Goal: Leave review/rating: Share an evaluation or opinion about a product, service, or content

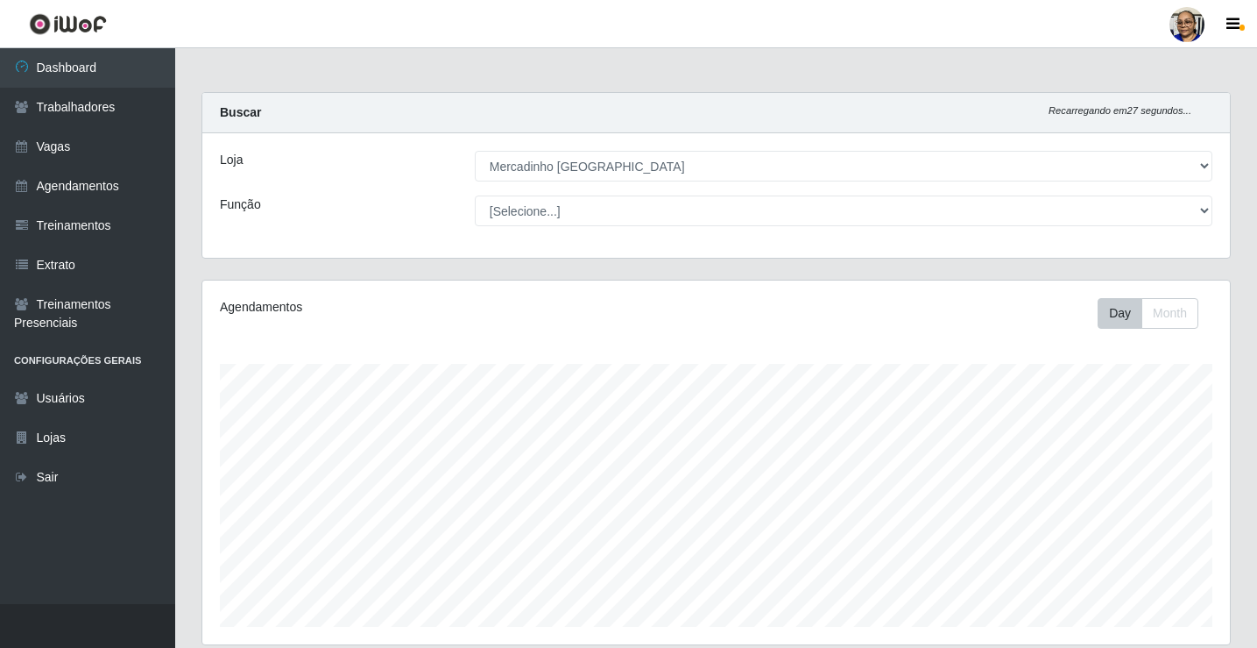
select select "345"
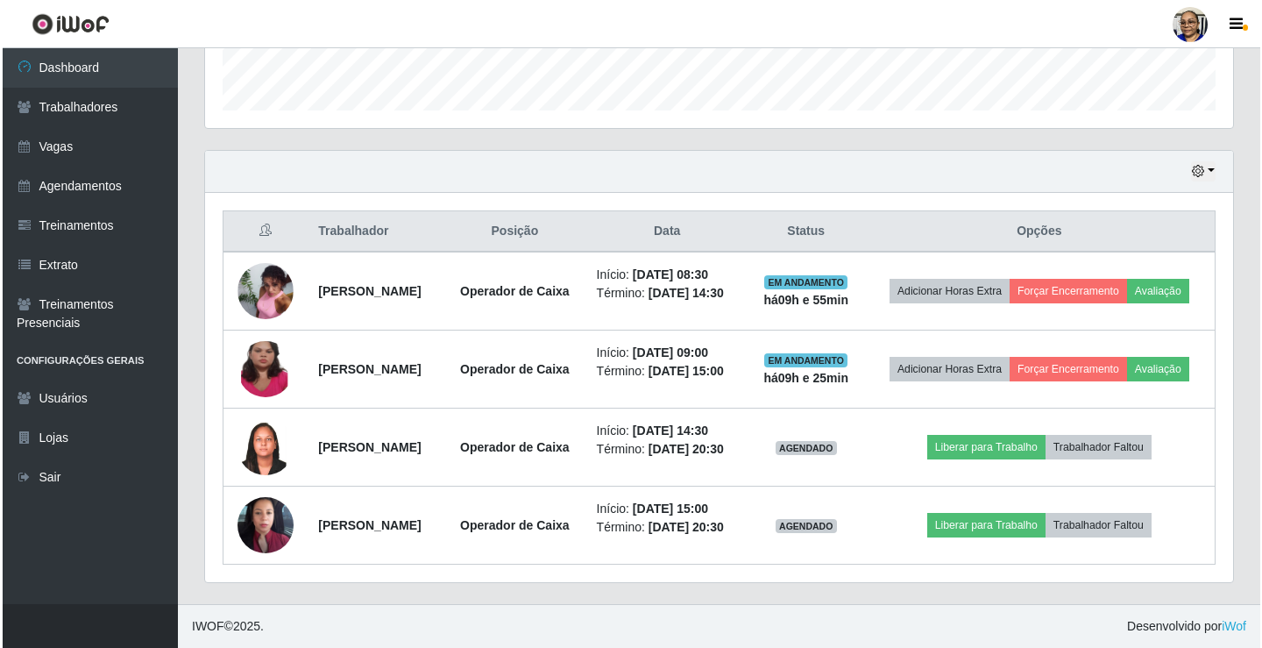
scroll to position [364, 1028]
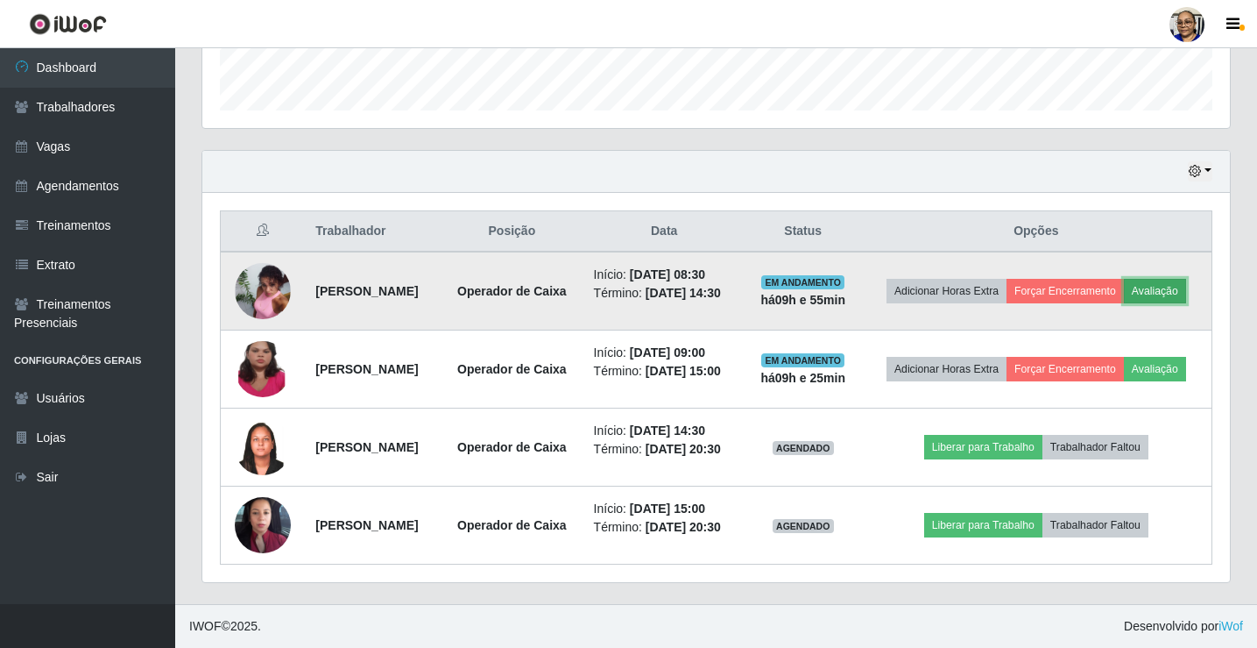
click at [1124, 279] on button "Avaliação" at bounding box center [1155, 291] width 62 height 25
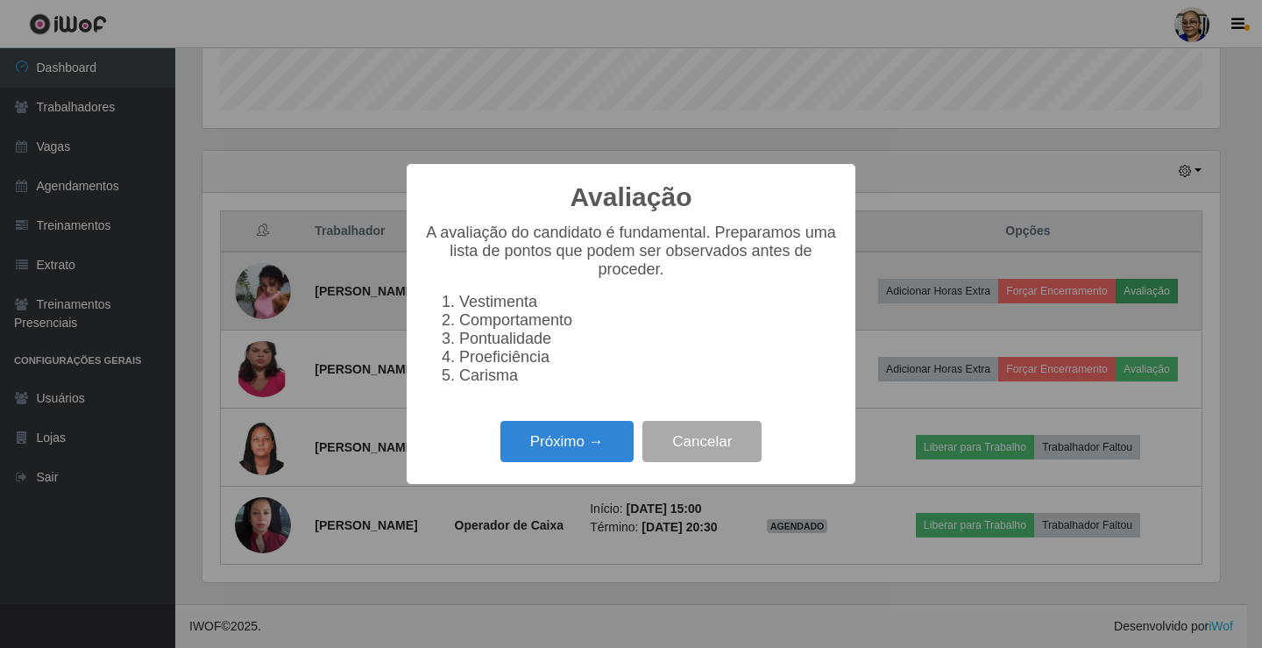
scroll to position [364, 1017]
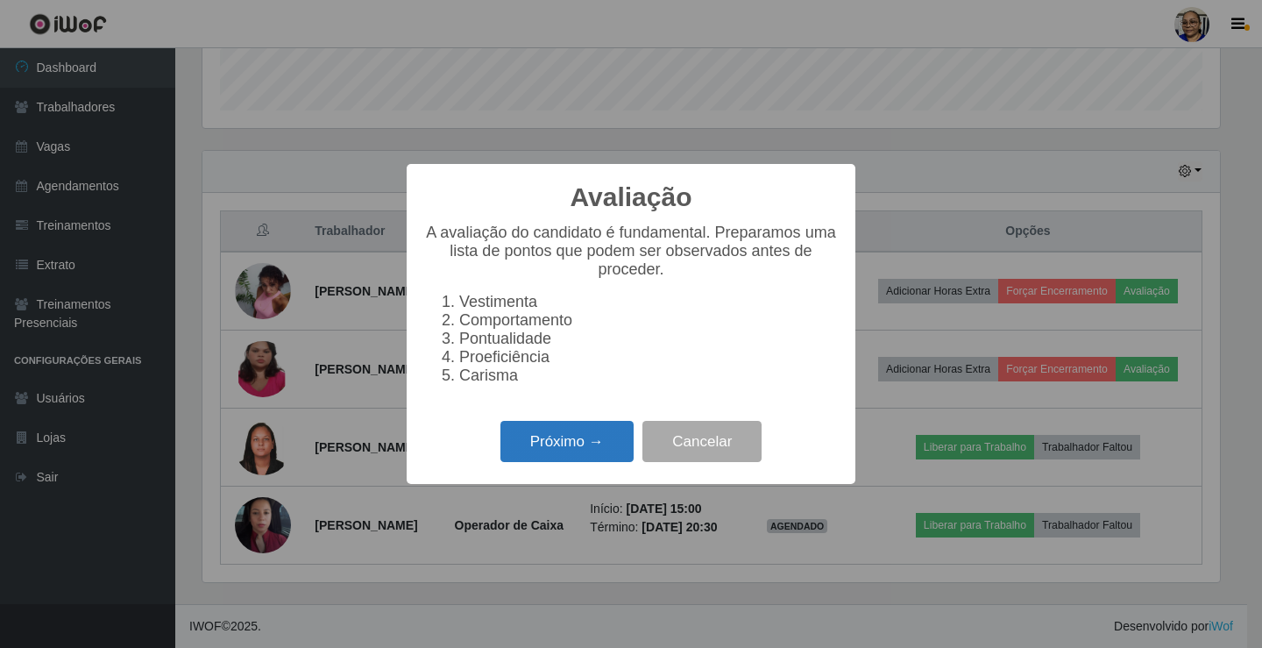
click at [582, 440] on button "Próximo →" at bounding box center [566, 441] width 133 height 41
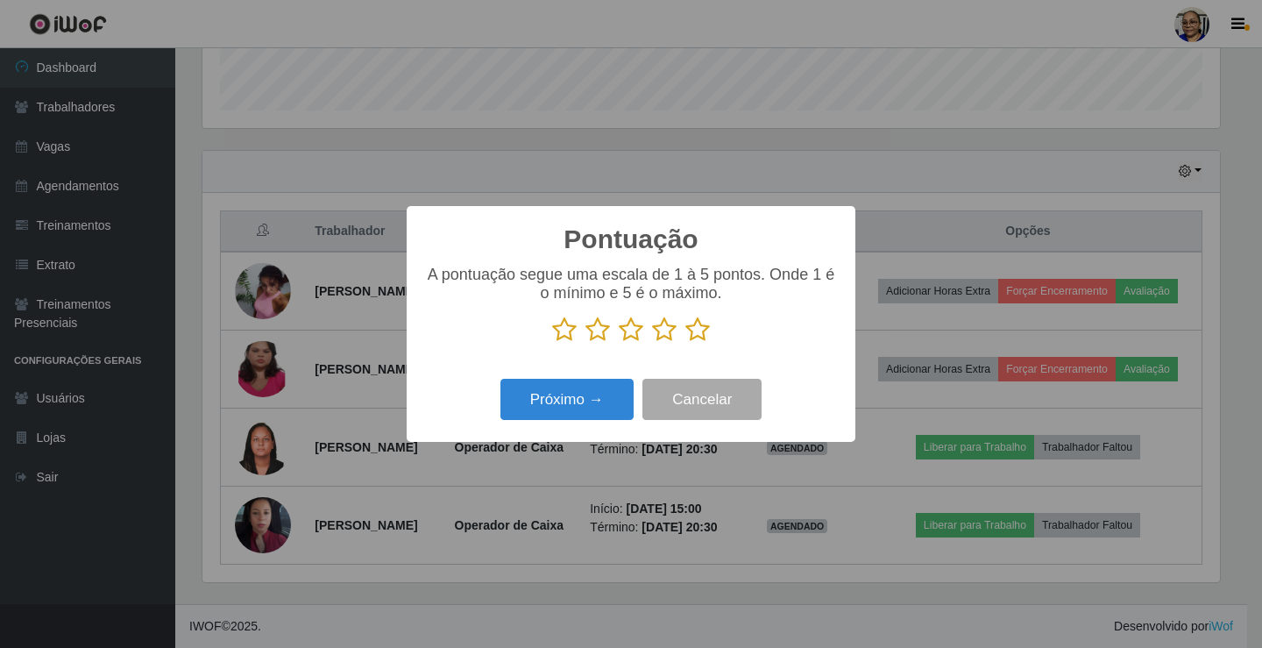
click at [697, 324] on icon at bounding box center [697, 329] width 25 height 26
click at [685, 343] on input "radio" at bounding box center [685, 343] width 0 height 0
click at [599, 400] on button "Próximo →" at bounding box center [566, 399] width 133 height 41
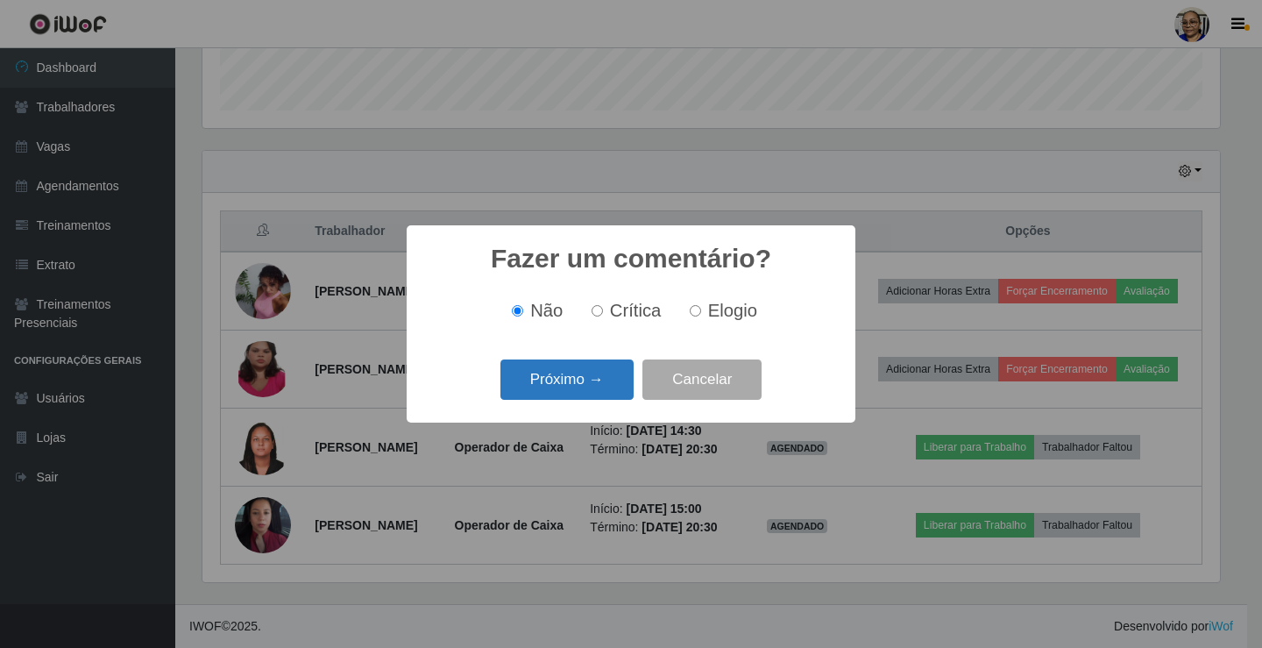
click at [595, 391] on button "Próximo →" at bounding box center [566, 379] width 133 height 41
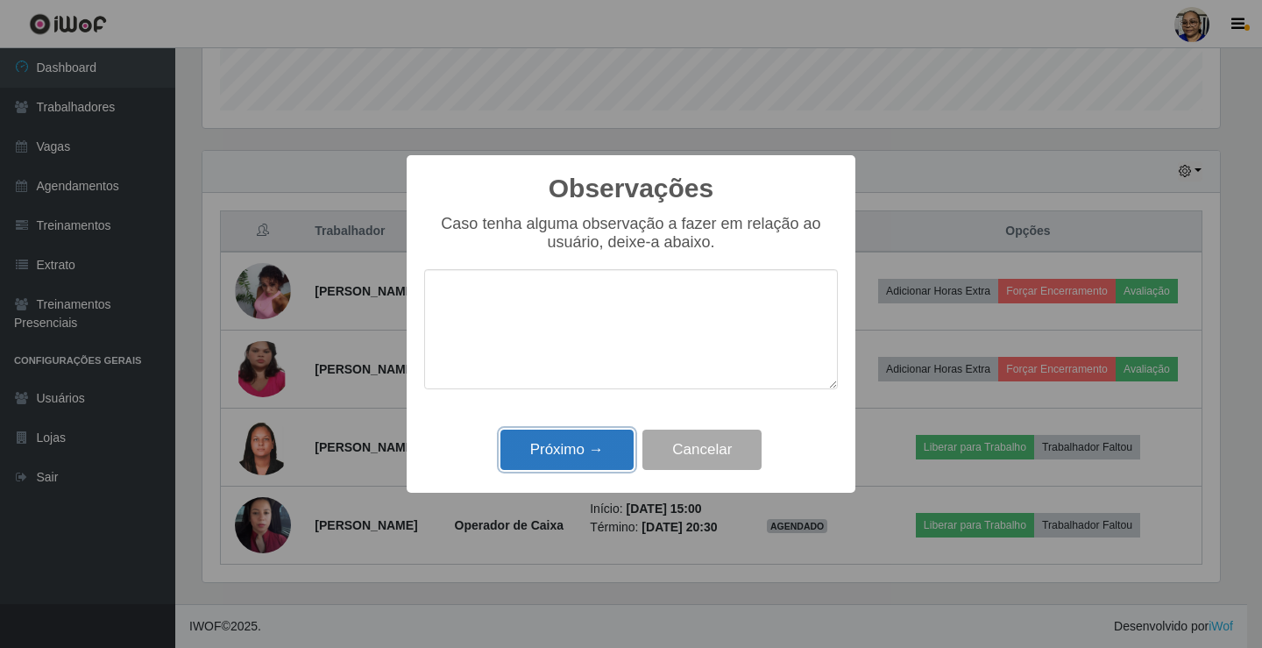
click at [592, 444] on button "Próximo →" at bounding box center [566, 449] width 133 height 41
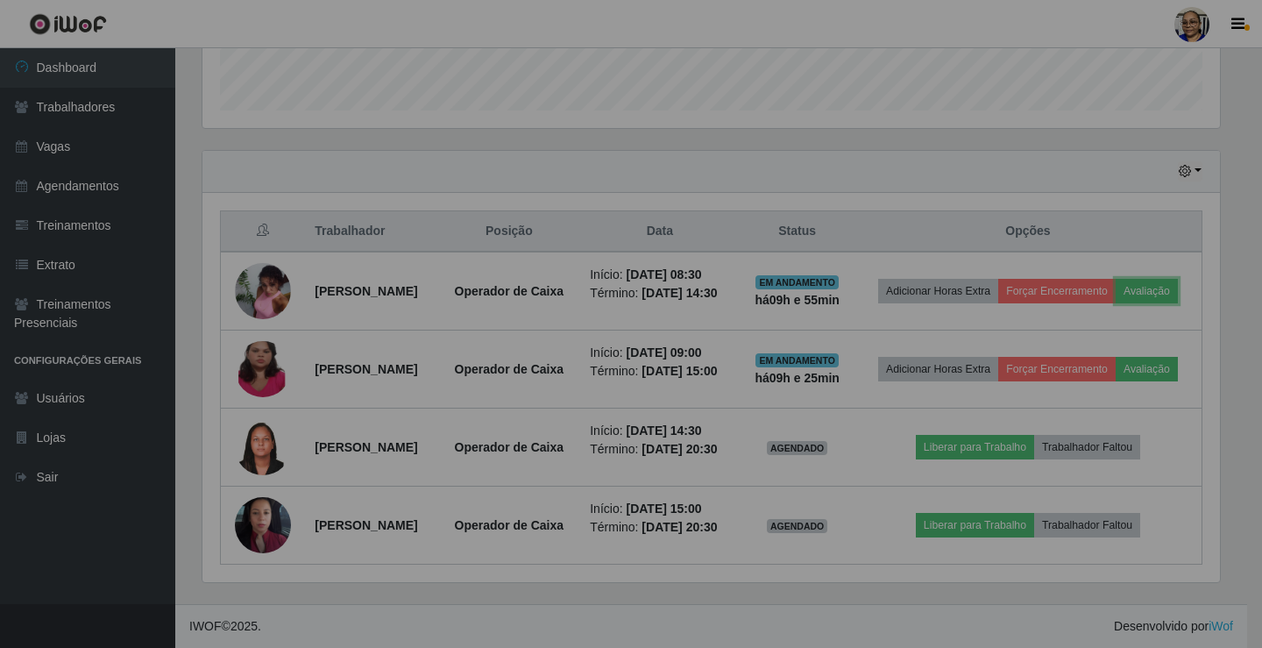
scroll to position [364, 1028]
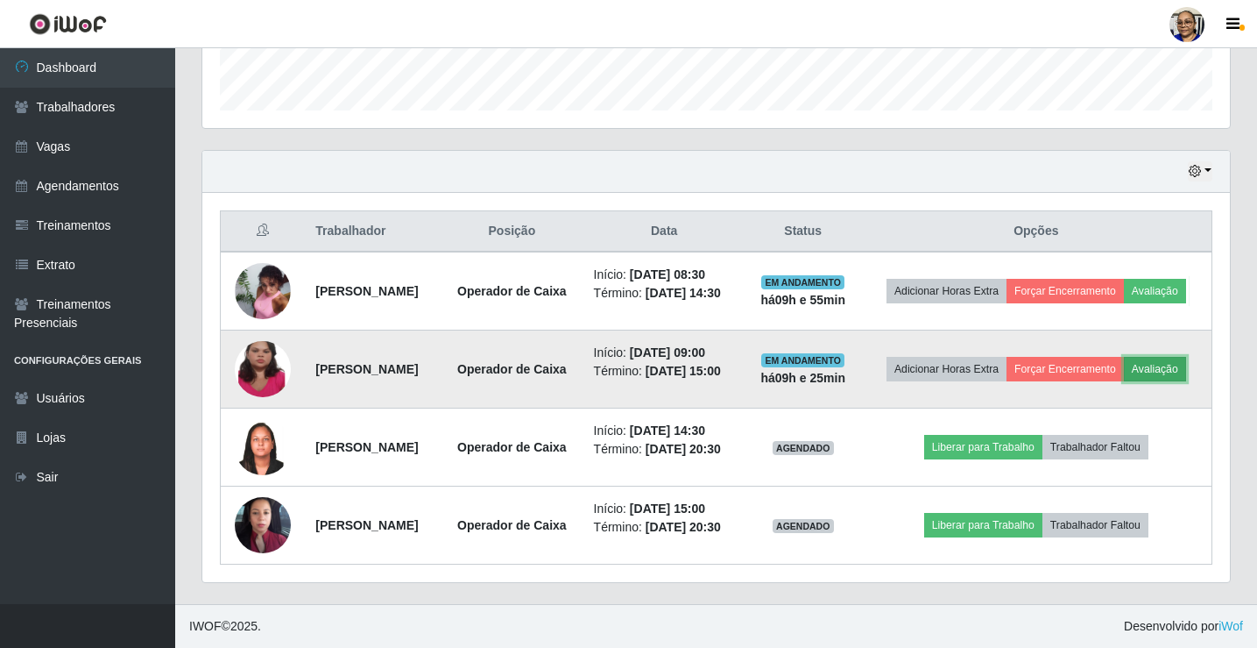
click at [1124, 360] on button "Avaliação" at bounding box center [1155, 369] width 62 height 25
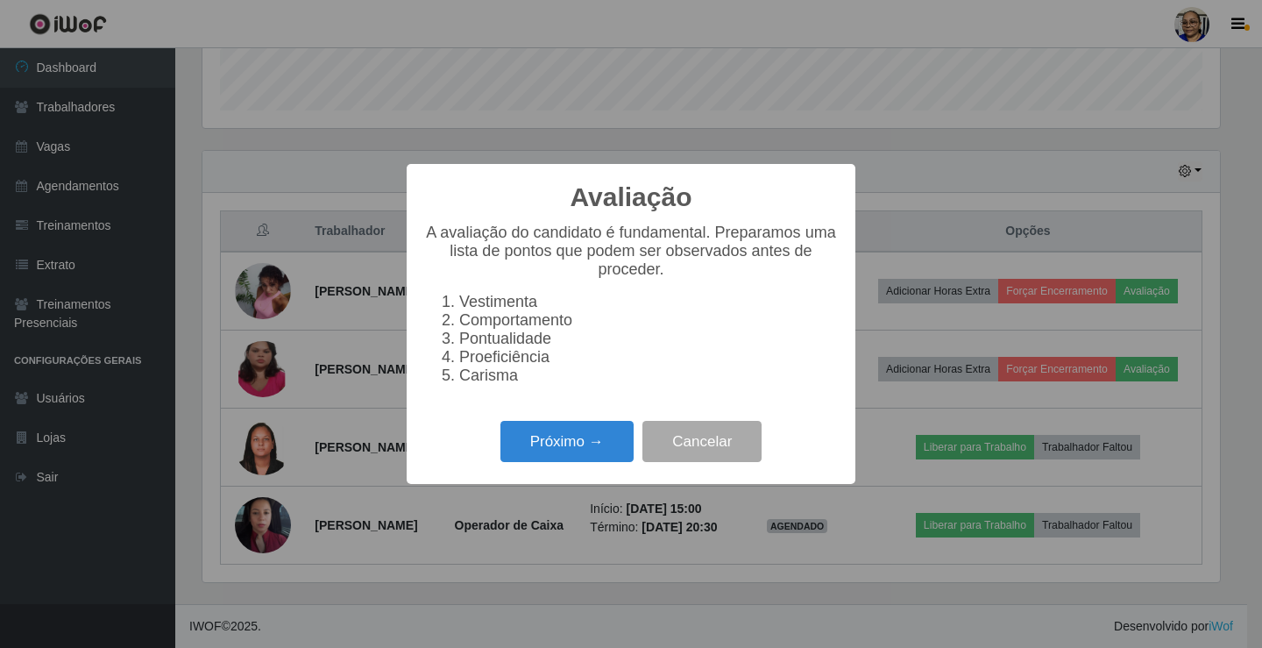
scroll to position [364, 1017]
click at [550, 456] on button "Próximo →" at bounding box center [566, 441] width 133 height 41
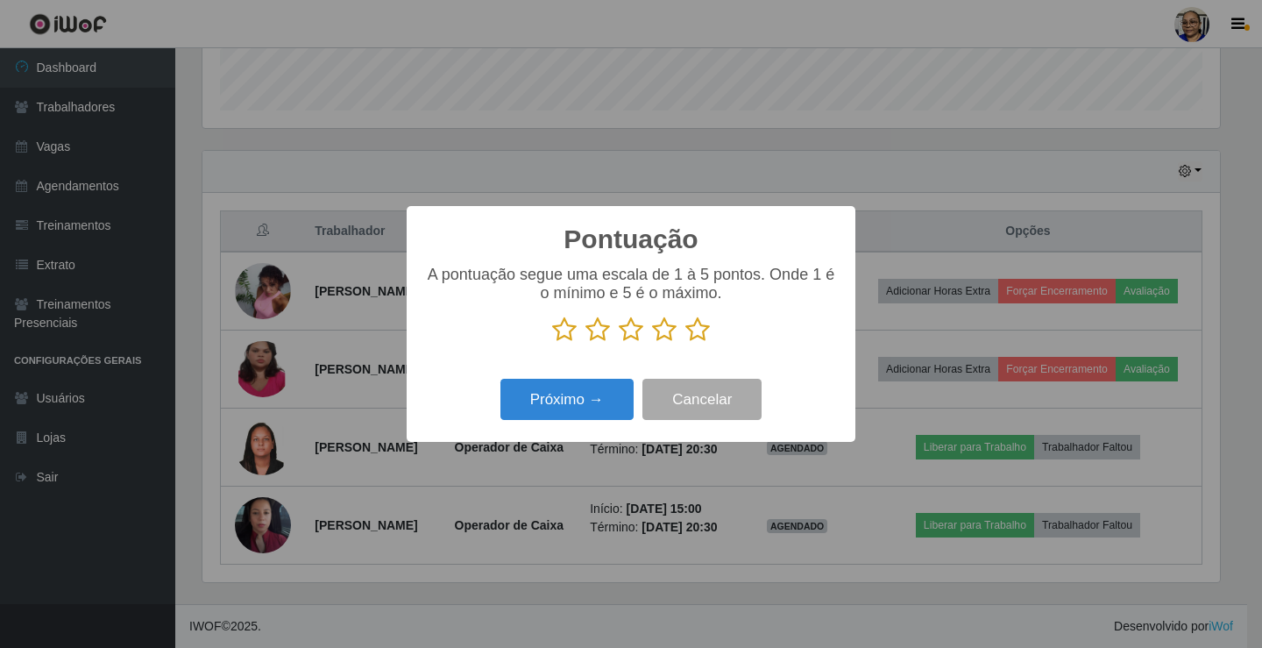
click at [696, 334] on icon at bounding box center [697, 329] width 25 height 26
click at [685, 343] on input "radio" at bounding box center [685, 343] width 0 height 0
click at [595, 401] on button "Próximo →" at bounding box center [566, 399] width 133 height 41
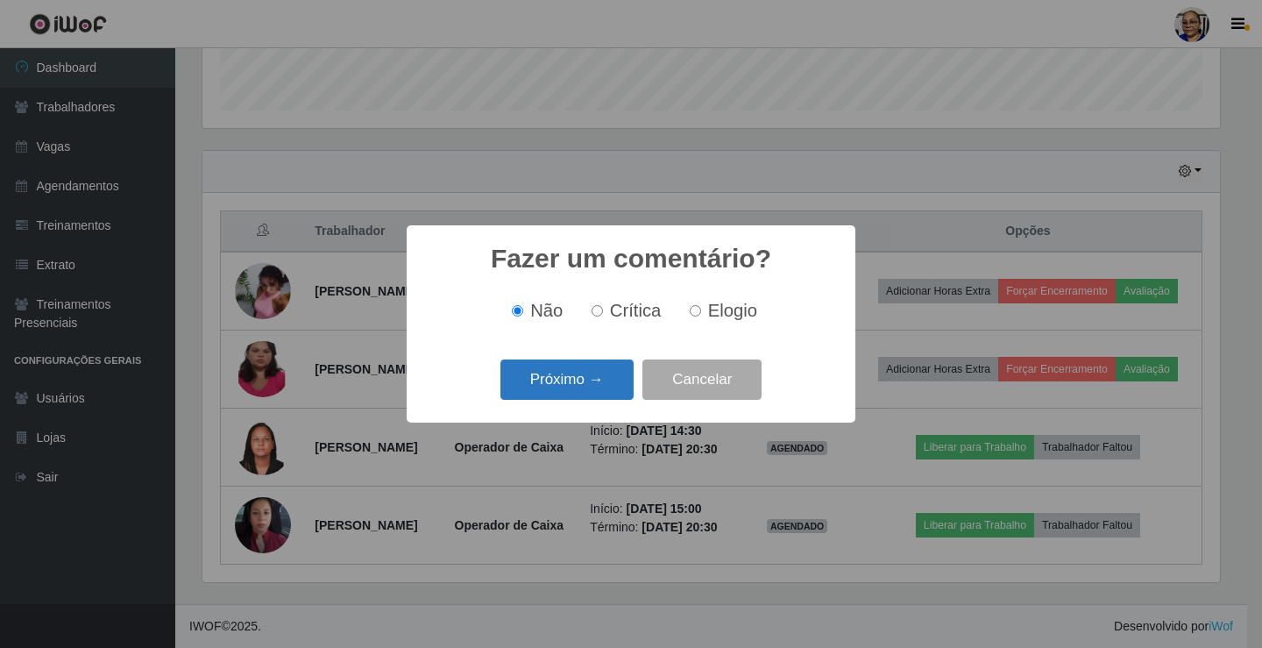
click at [602, 390] on button "Próximo →" at bounding box center [566, 379] width 133 height 41
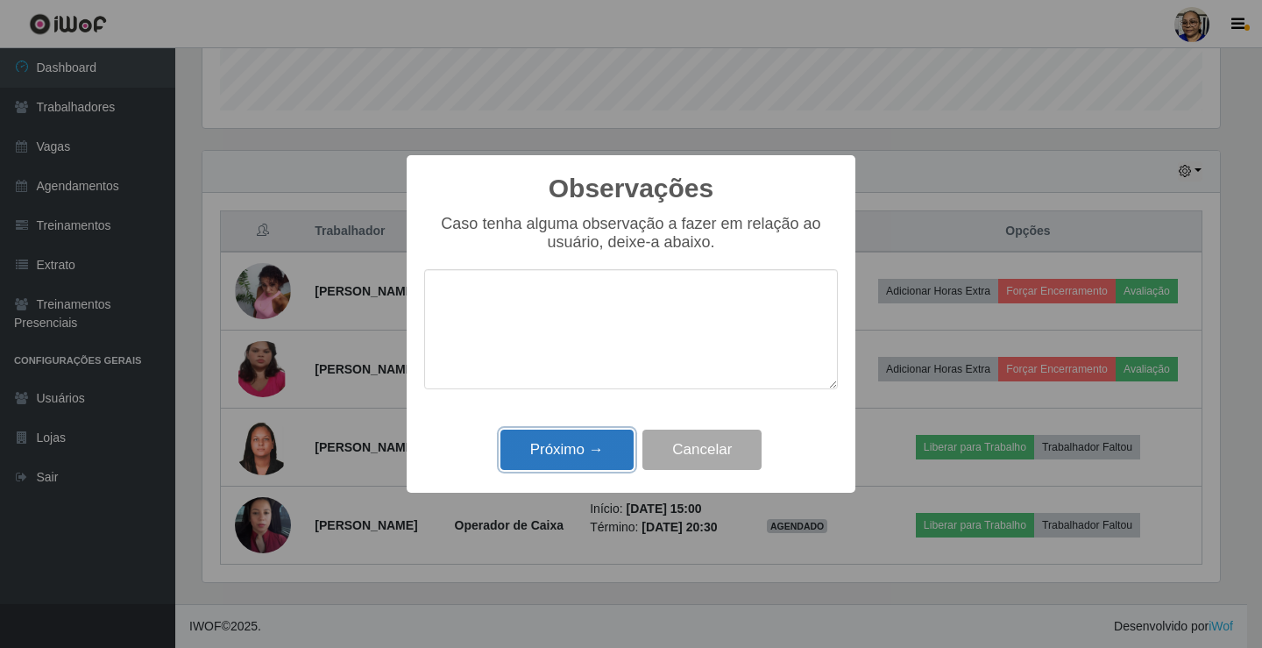
click at [587, 463] on button "Próximo →" at bounding box center [566, 449] width 133 height 41
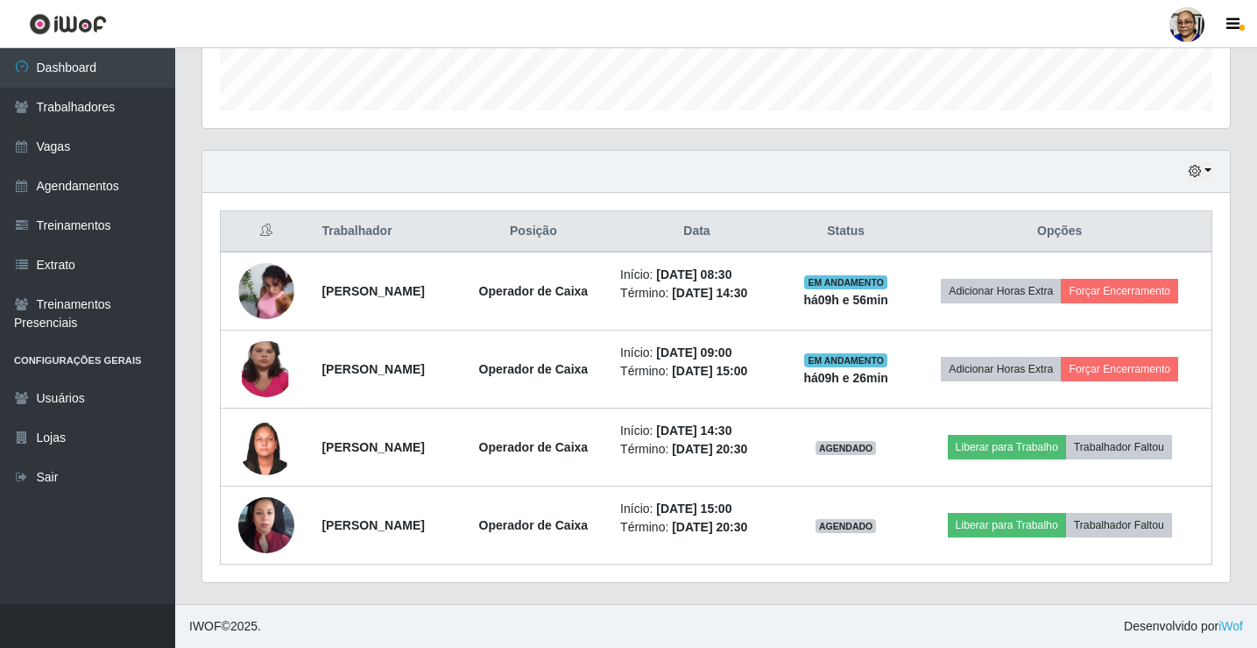
scroll to position [516, 0]
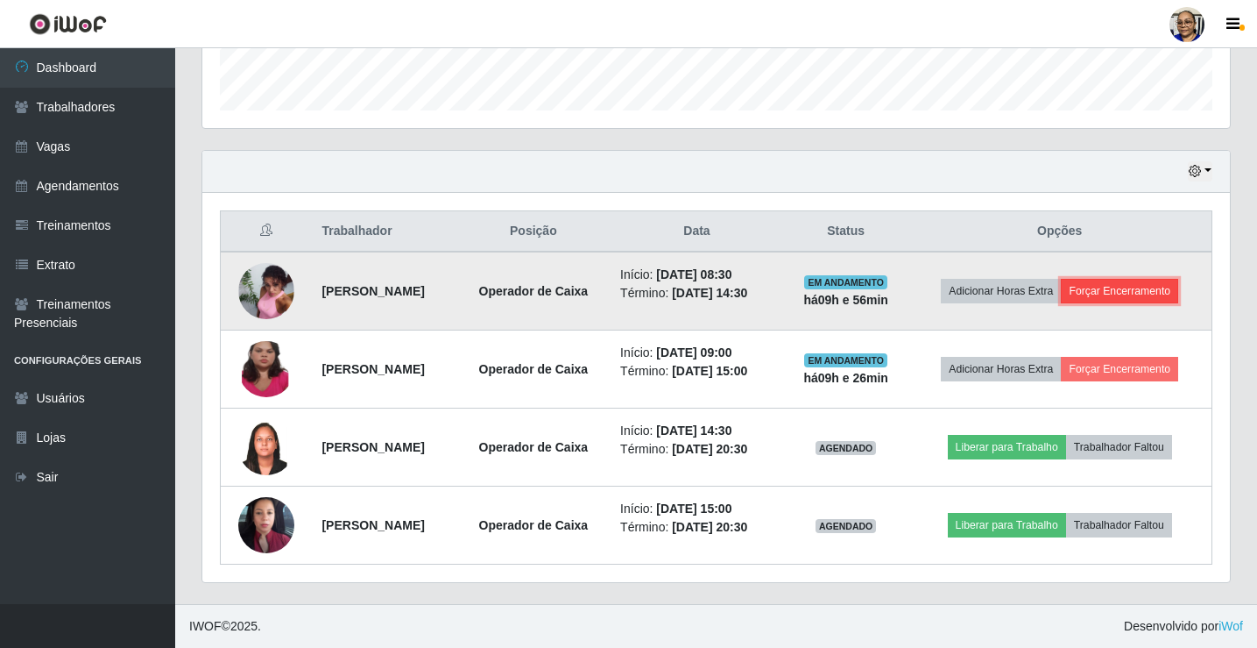
click at [1160, 299] on button "Forçar Encerramento" at bounding box center [1119, 291] width 117 height 25
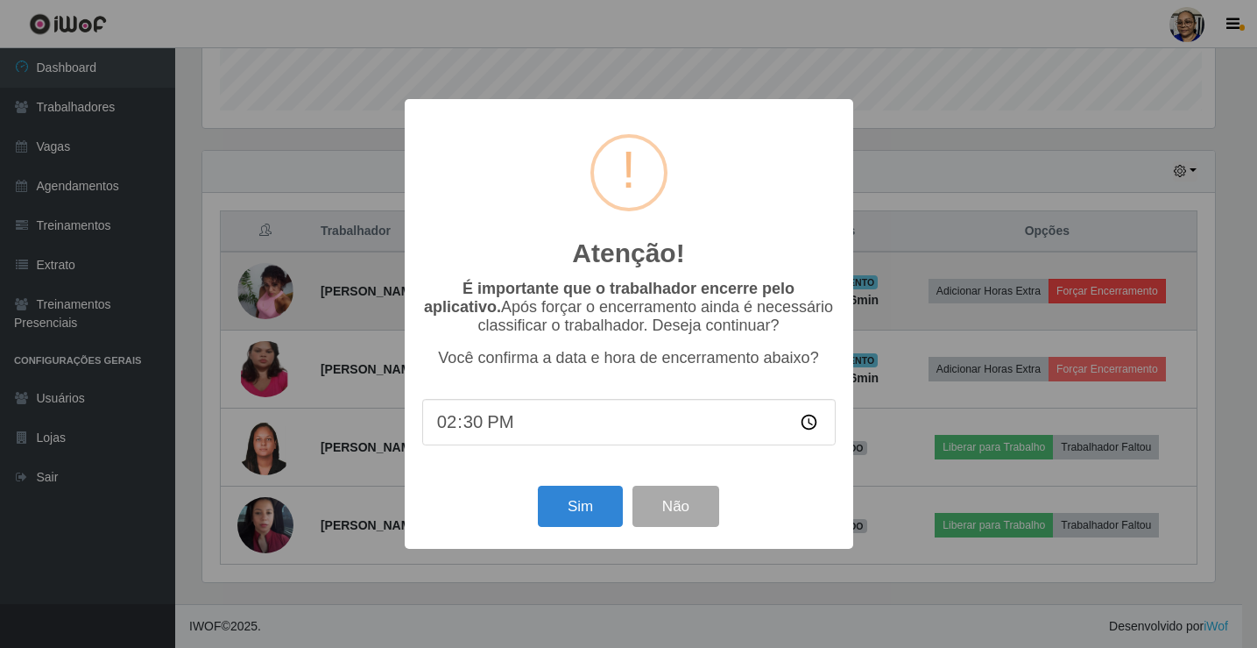
scroll to position [364, 1017]
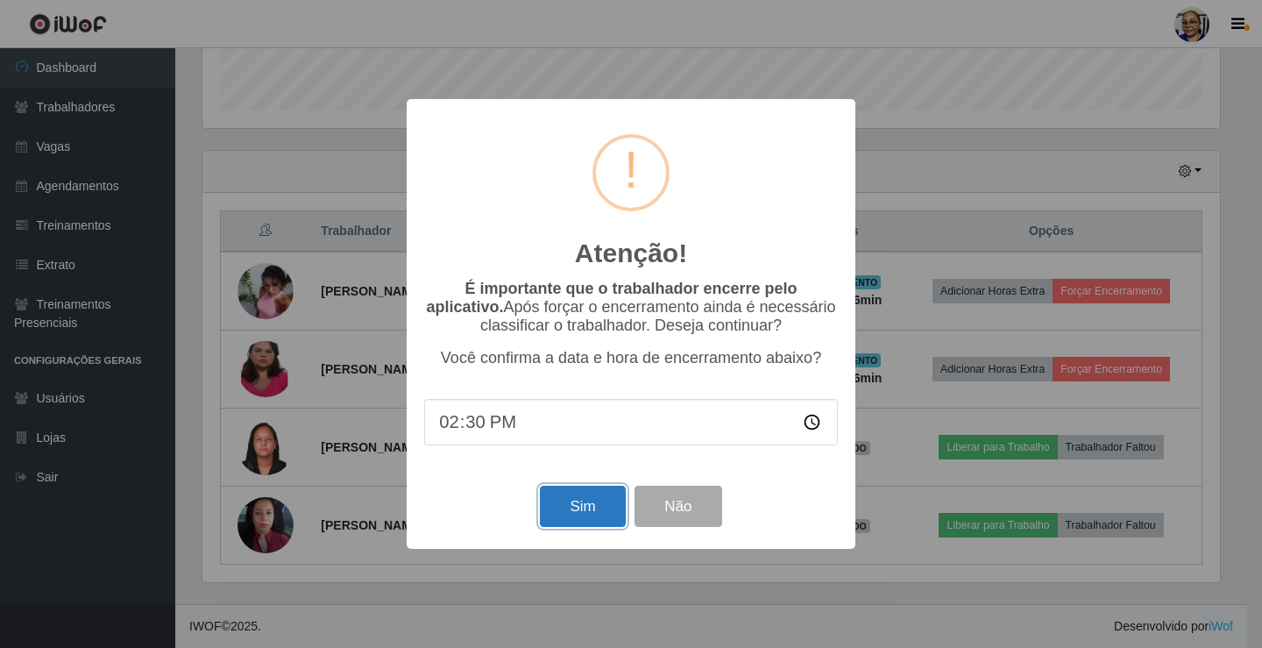
click at [595, 520] on button "Sim" at bounding box center [582, 505] width 85 height 41
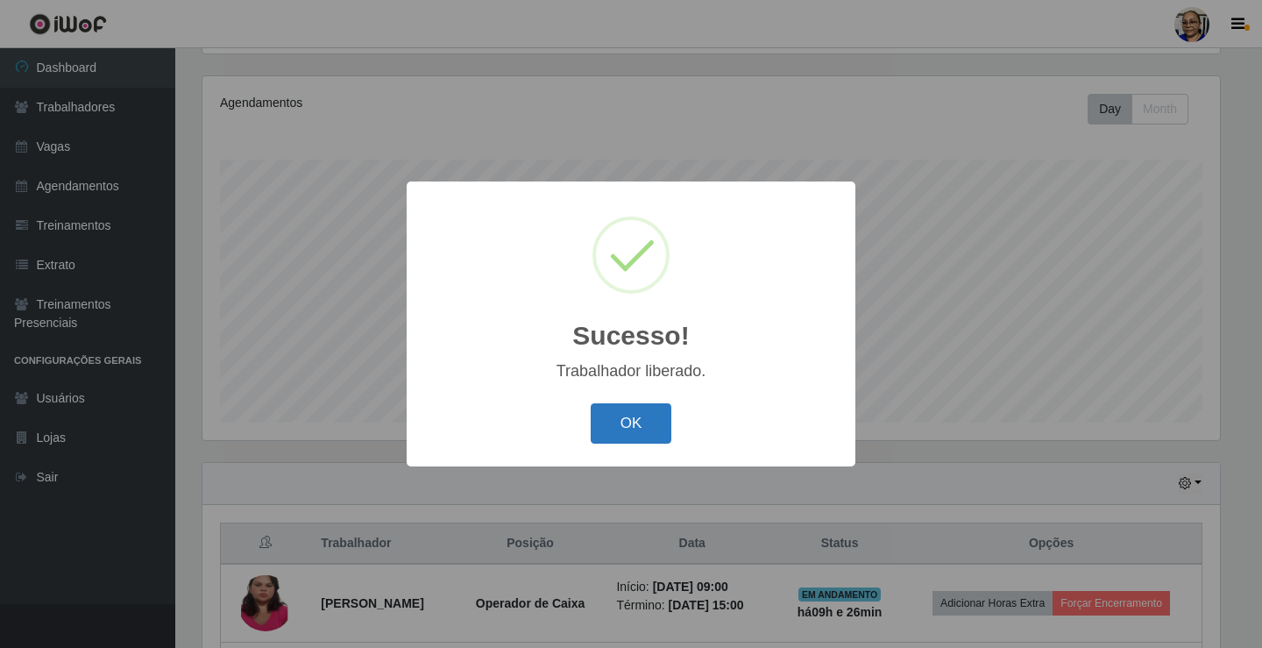
click at [655, 426] on button "OK" at bounding box center [631, 423] width 81 height 41
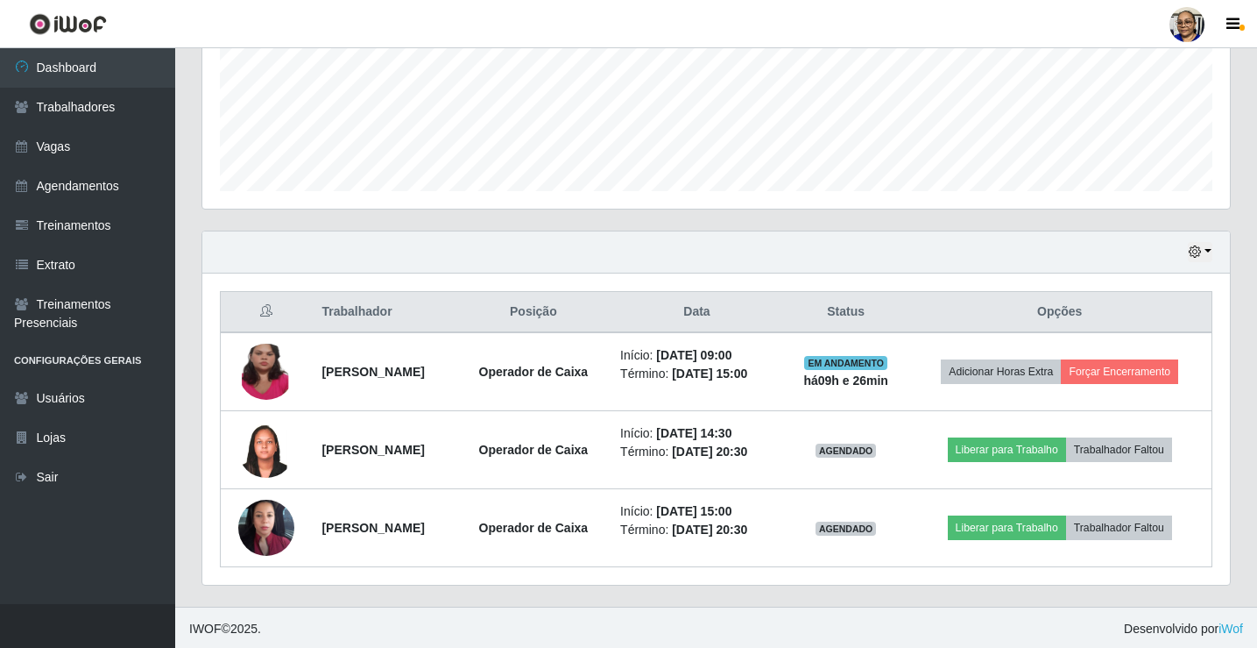
scroll to position [438, 0]
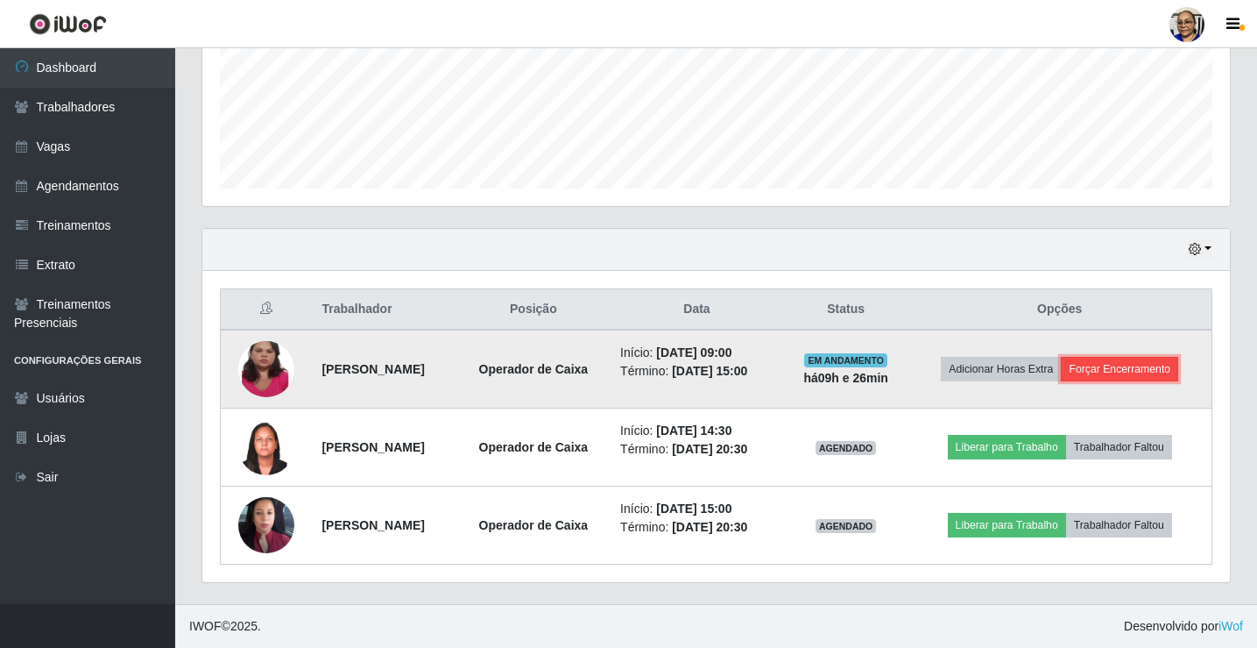
click at [1153, 374] on button "Forçar Encerramento" at bounding box center [1119, 369] width 117 height 25
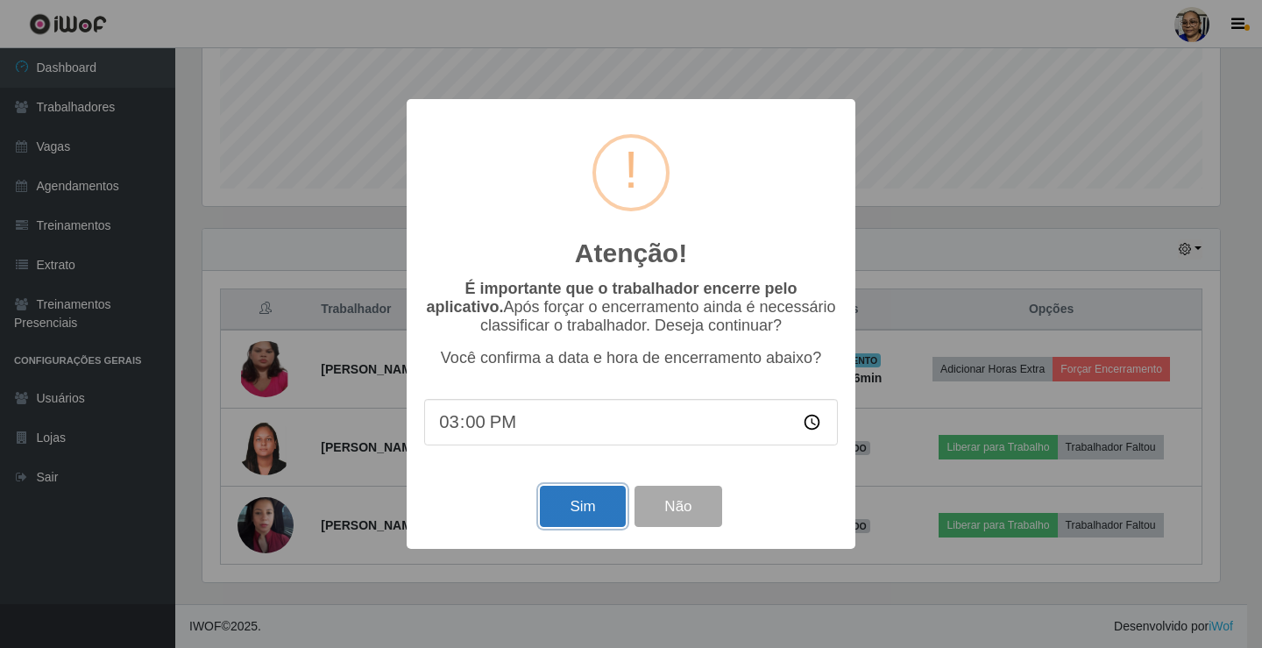
click at [605, 508] on button "Sim" at bounding box center [582, 505] width 85 height 41
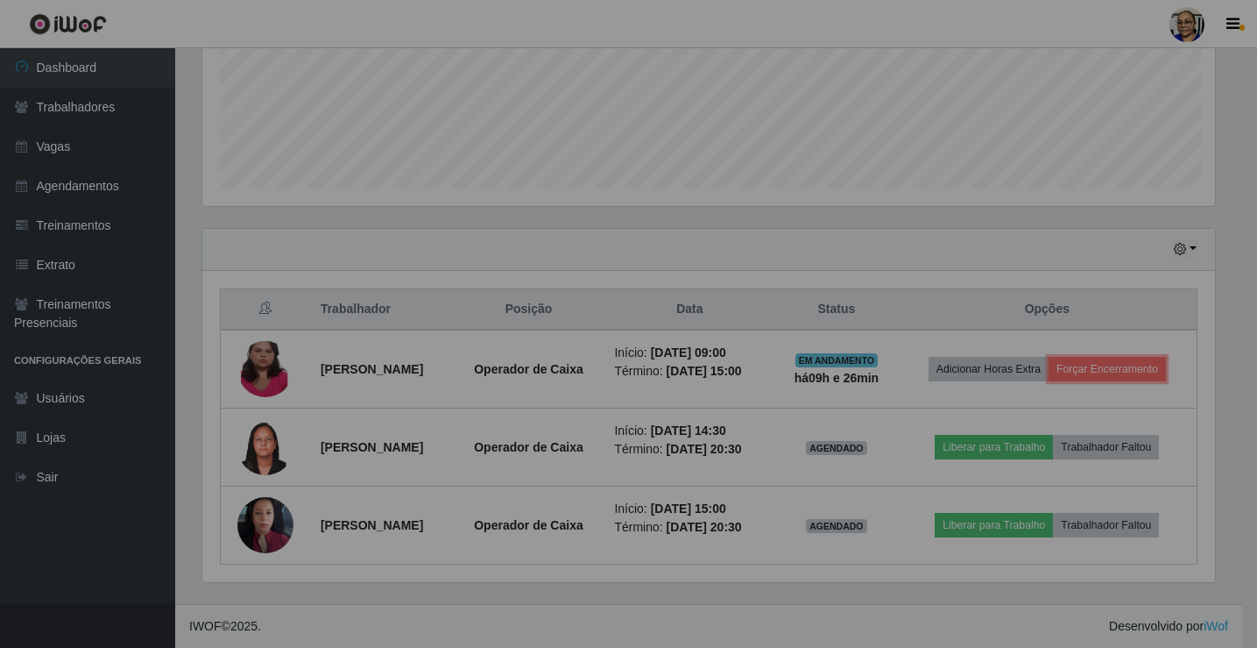
scroll to position [0, 0]
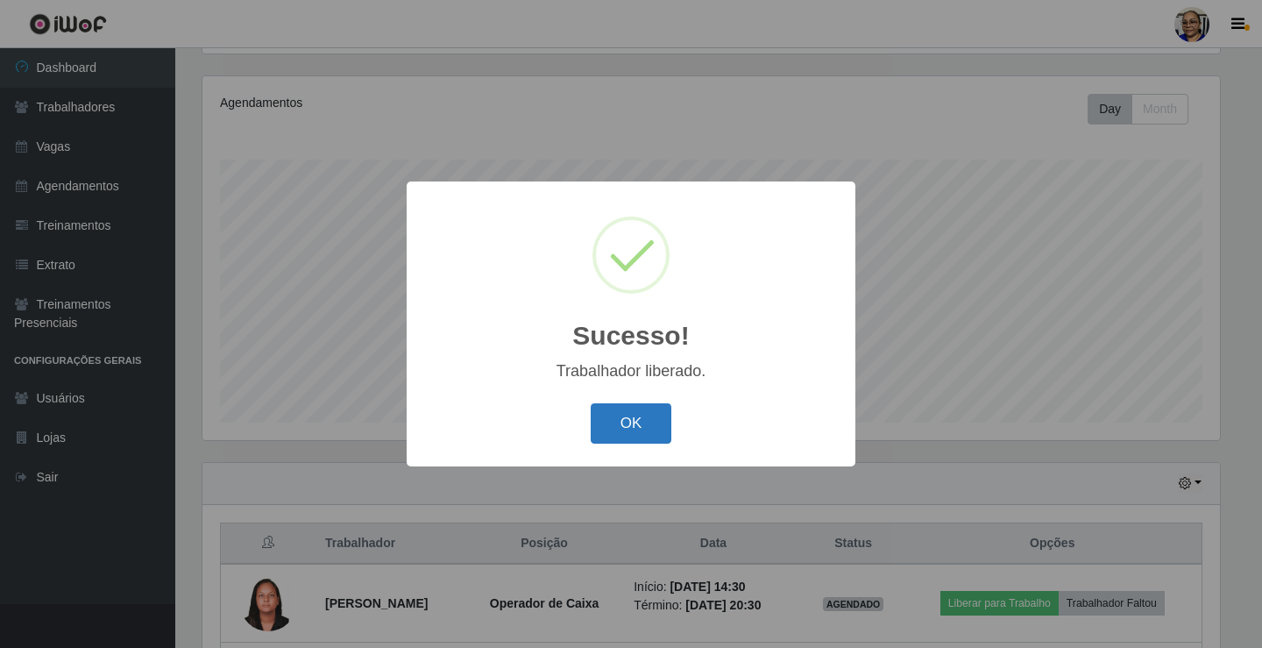
click at [635, 423] on button "OK" at bounding box center [631, 423] width 81 height 41
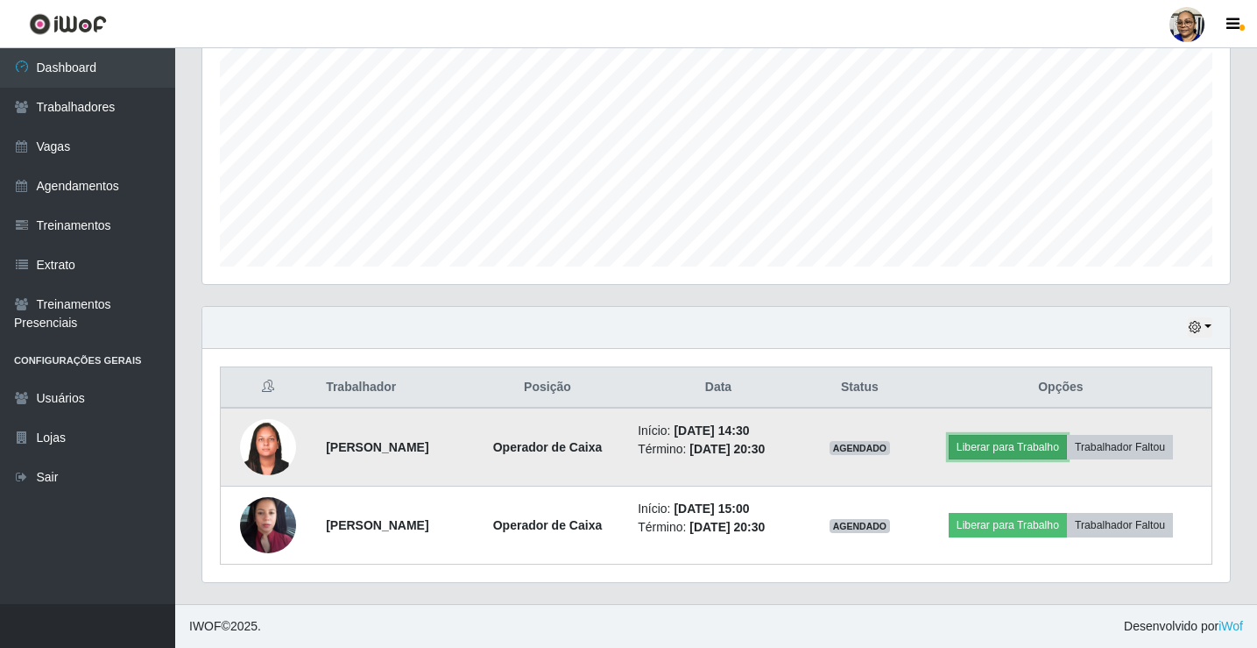
click at [1044, 449] on button "Liberar para Trabalho" at bounding box center [1008, 447] width 118 height 25
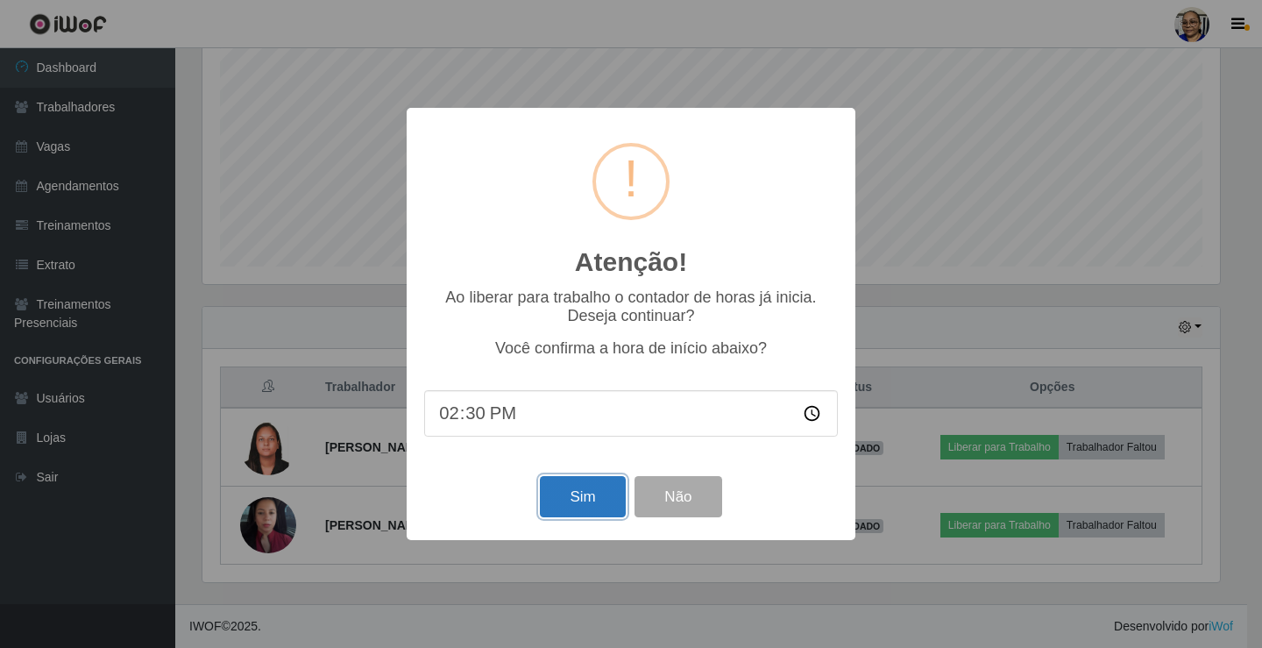
click at [582, 504] on button "Sim" at bounding box center [582, 496] width 85 height 41
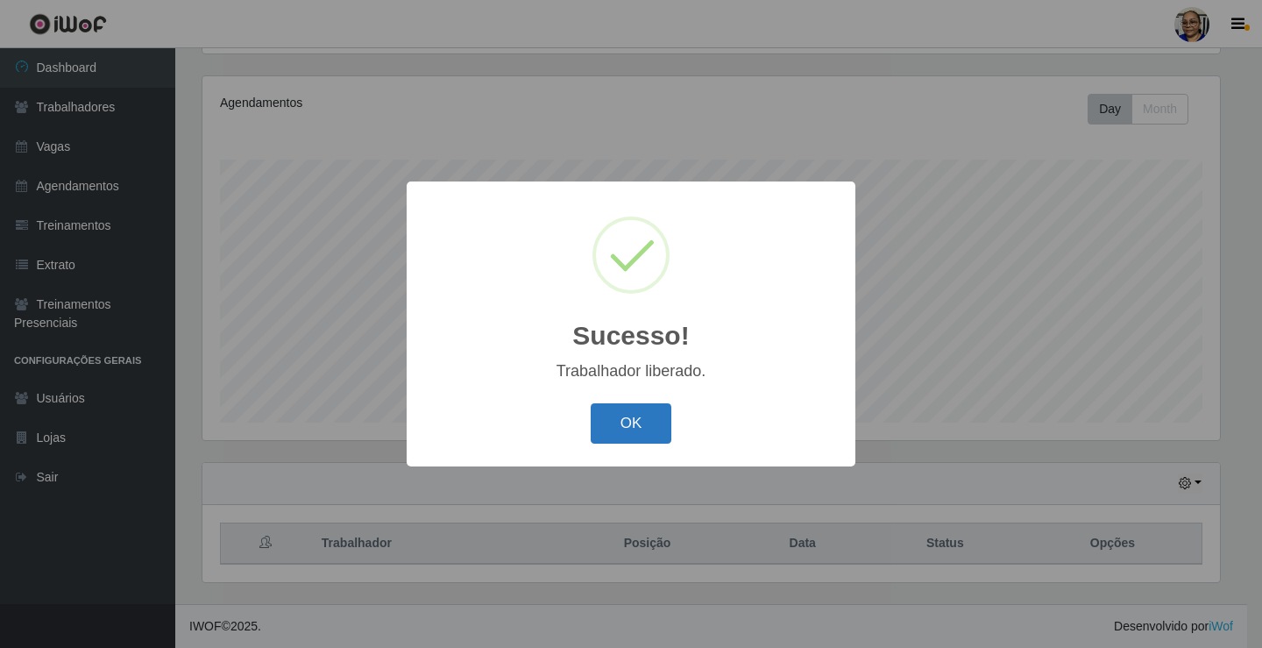
click at [635, 433] on button "OK" at bounding box center [631, 423] width 81 height 41
click at [635, 433] on div "Sucesso! × Trabalhador liberado. OK Cancel" at bounding box center [631, 324] width 1262 height 648
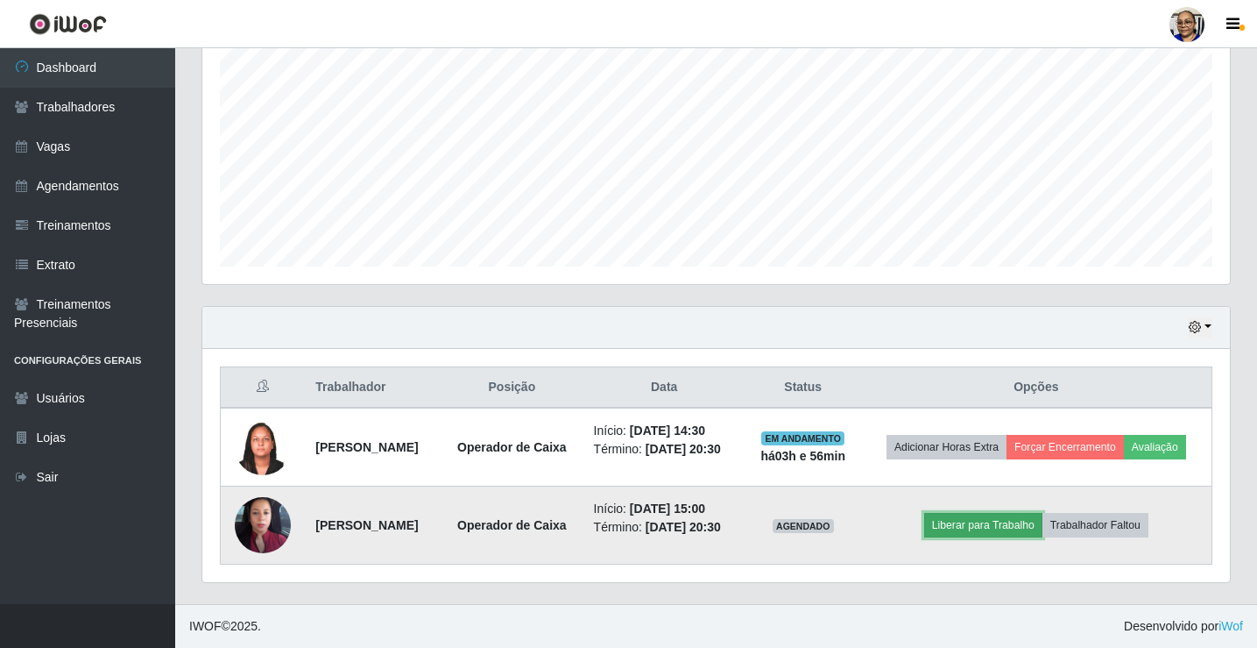
click at [1020, 518] on button "Liberar para Trabalho" at bounding box center [983, 525] width 118 height 25
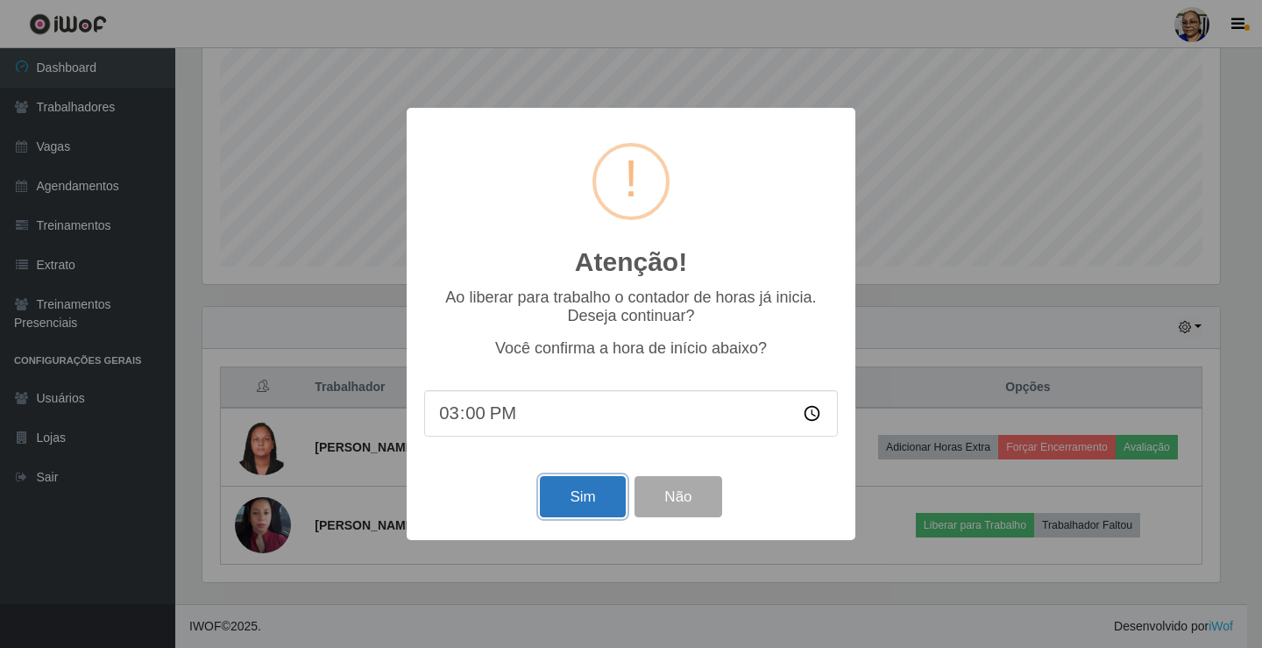
click at [593, 506] on button "Sim" at bounding box center [582, 496] width 85 height 41
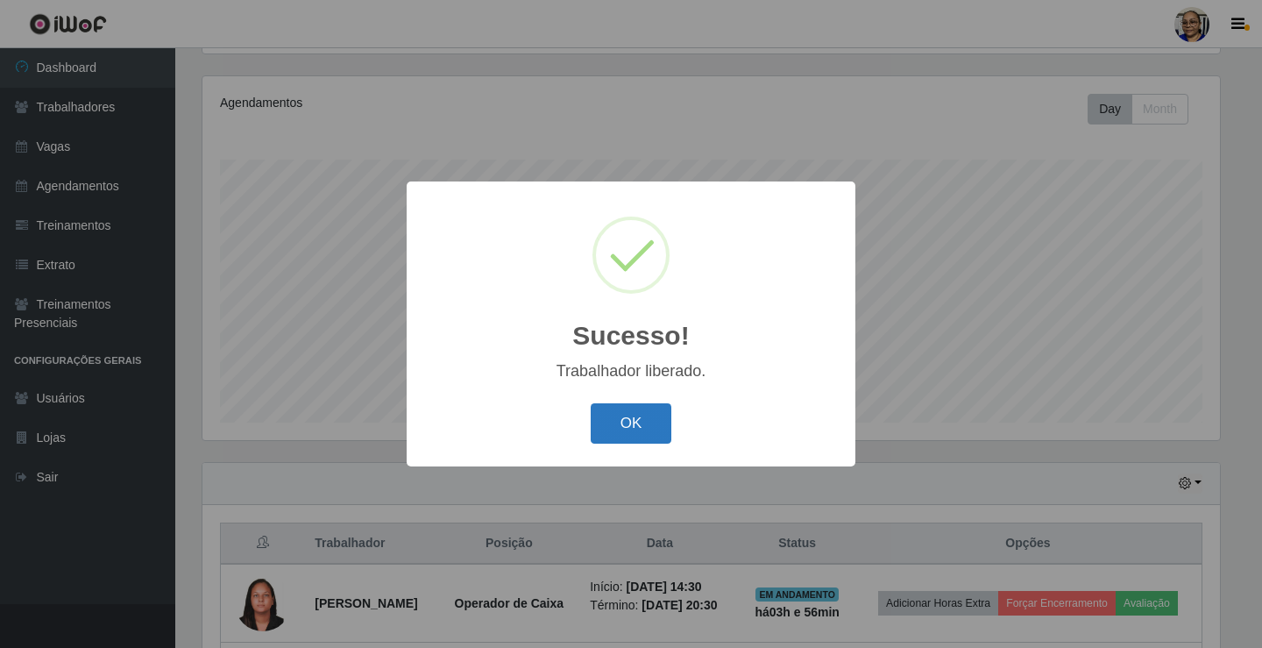
click at [640, 426] on button "OK" at bounding box center [631, 423] width 81 height 41
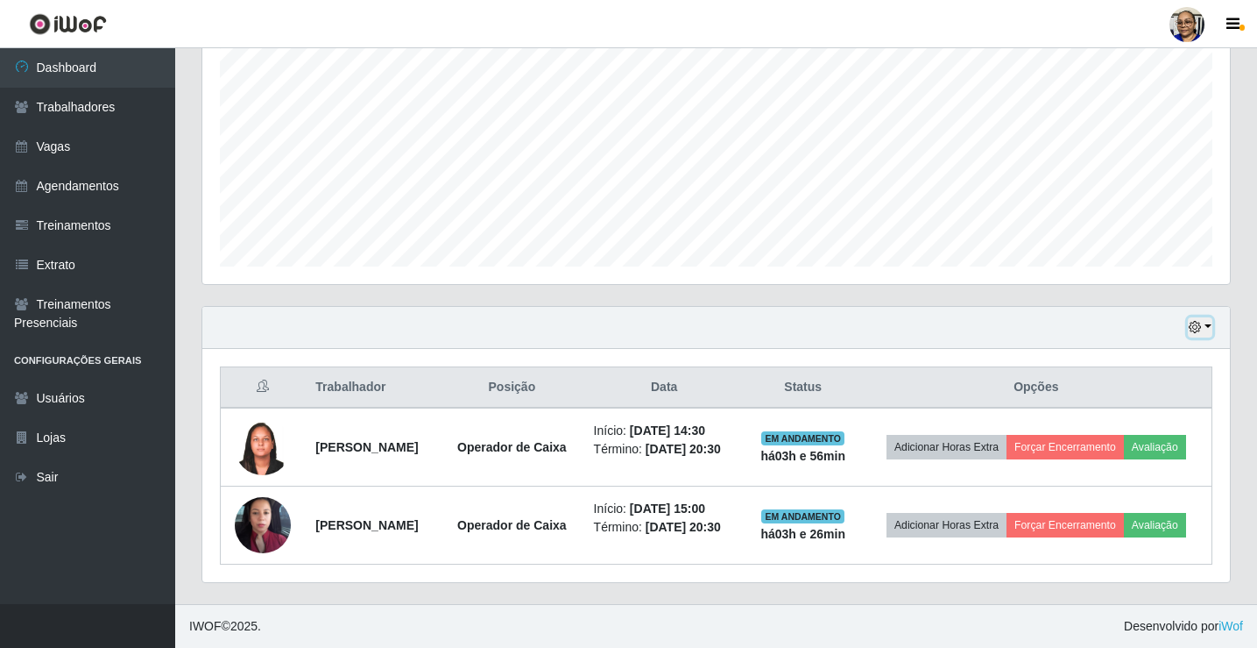
click at [1207, 317] on button "button" at bounding box center [1200, 327] width 25 height 20
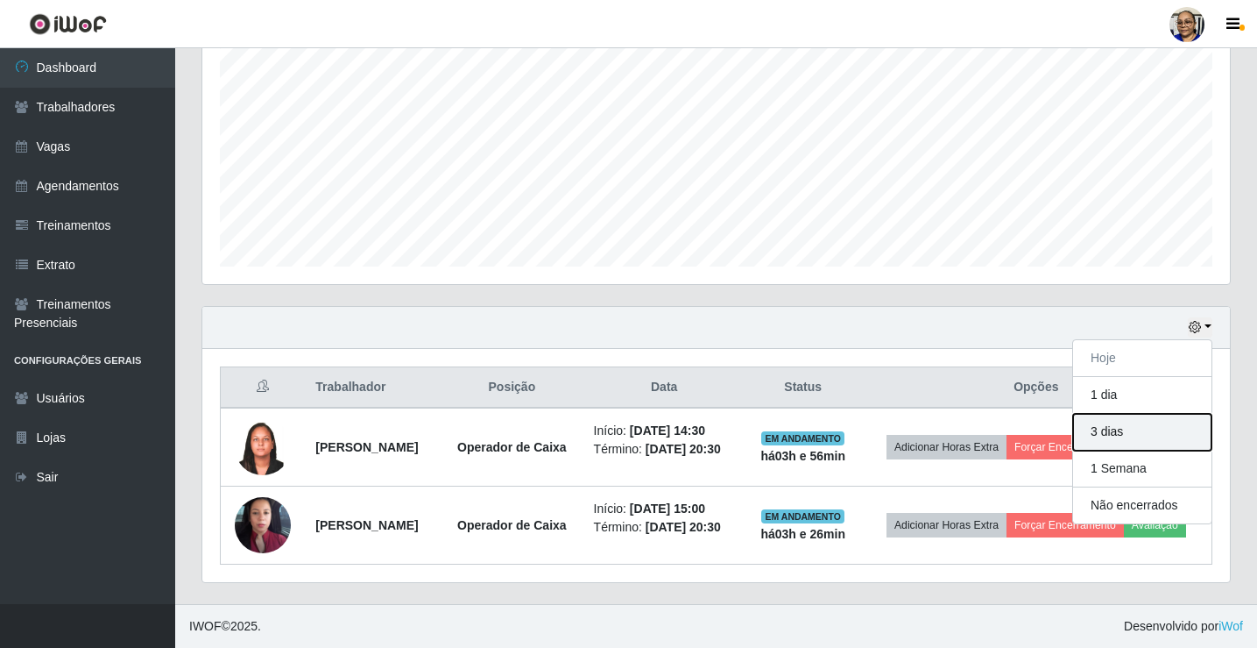
click at [1171, 414] on button "3 dias" at bounding box center [1142, 432] width 138 height 37
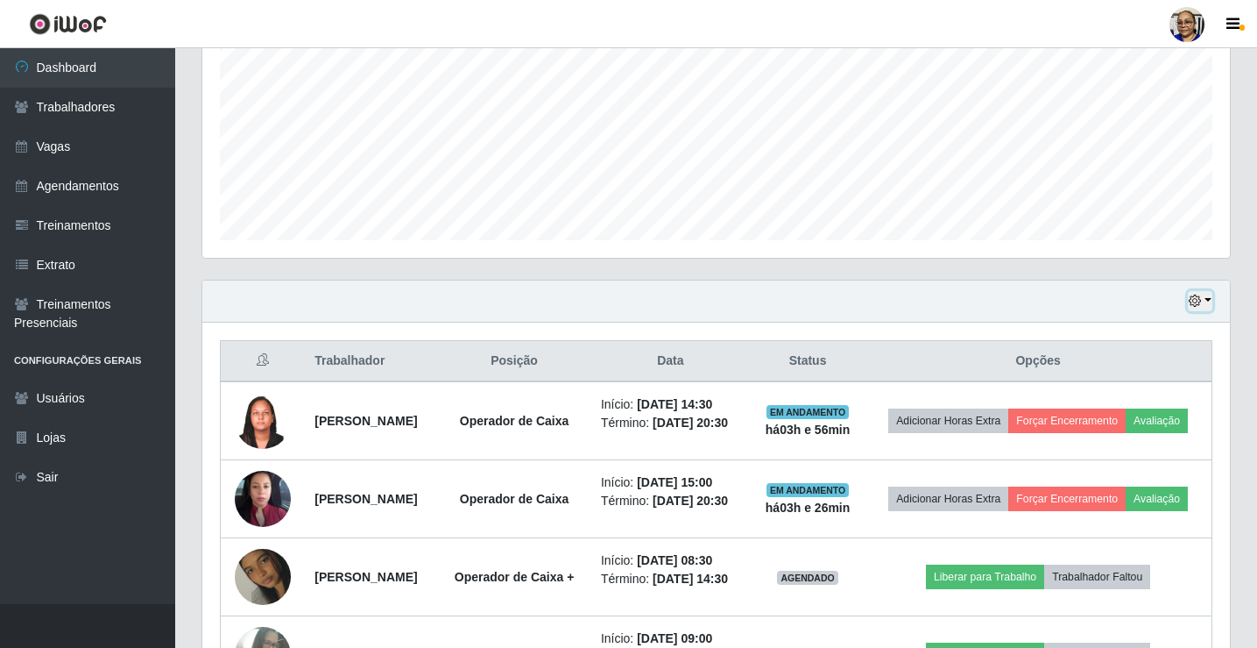
click at [1207, 300] on button "button" at bounding box center [1200, 301] width 25 height 20
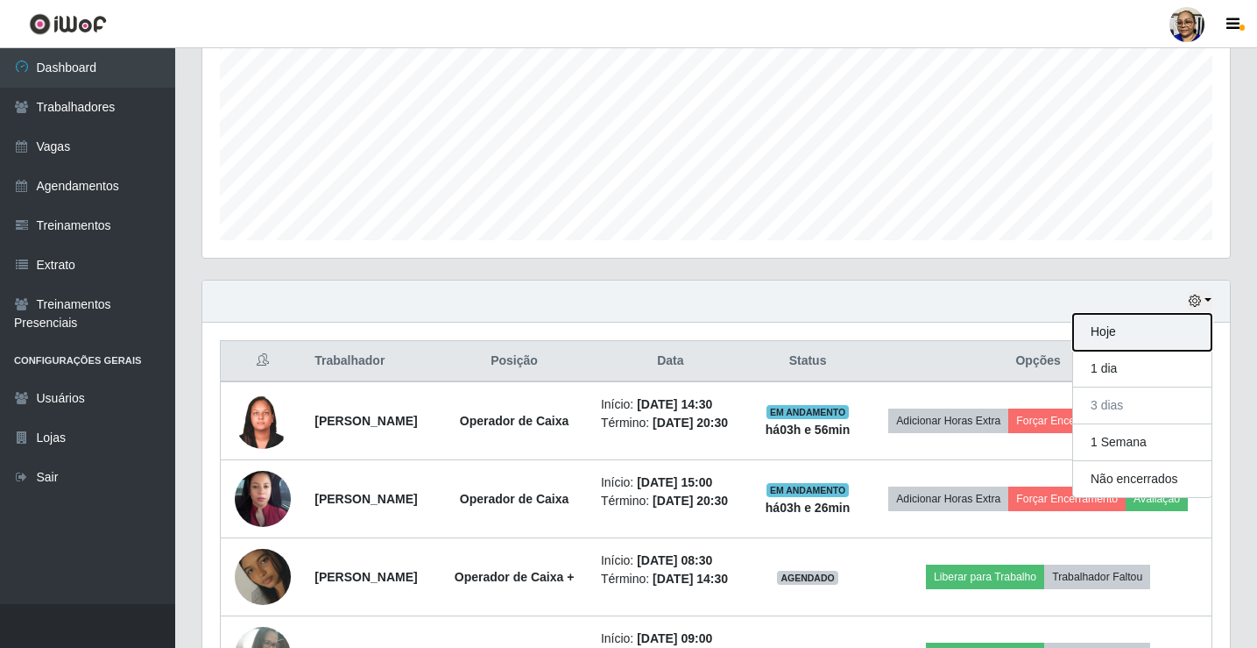
click at [1113, 333] on button "Hoje" at bounding box center [1142, 332] width 138 height 37
